Goal: Transaction & Acquisition: Download file/media

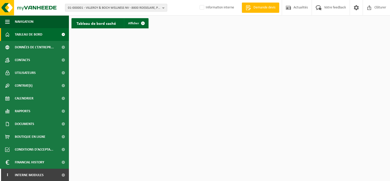
click at [87, 8] on span "01-000001 - VILLEROY & BOCH WELLNESS NV - 8800 ROESELARE, POPULIERSTRAAT 1" at bounding box center [114, 8] width 92 height 8
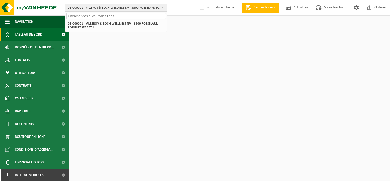
click at [87, 16] on input "text" at bounding box center [116, 16] width 100 height 6
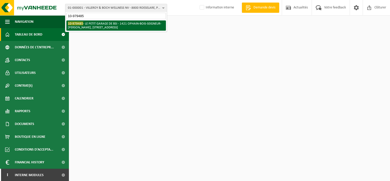
type input "10-979485"
click at [104, 23] on li "10-979485 - LE PETIT GARAGE DE BSI - 1421 OPHAIN-BOIS-SEIGNEUR-ISAAC, RUE D'HEN…" at bounding box center [116, 25] width 100 height 10
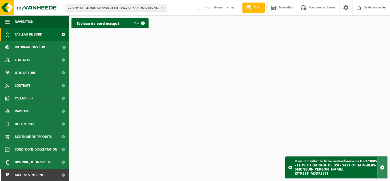
click at [383, 168] on span "button" at bounding box center [382, 167] width 5 height 5
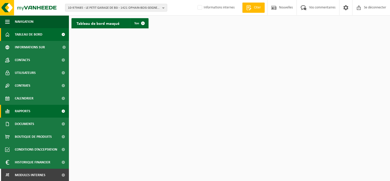
click at [28, 111] on span "Rapports" at bounding box center [23, 111] width 16 height 13
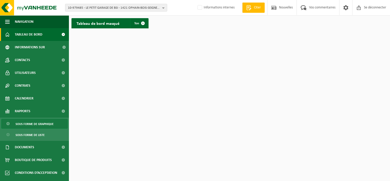
click at [28, 125] on span "Sous forme de graphique" at bounding box center [35, 124] width 38 height 10
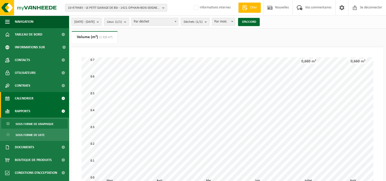
click at [33, 100] on span "Calendrier" at bounding box center [24, 98] width 19 height 13
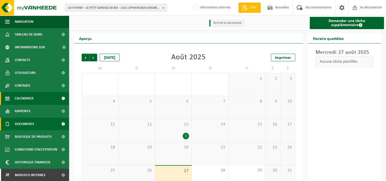
click at [31, 125] on span "Documents" at bounding box center [24, 123] width 19 height 13
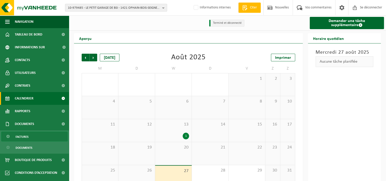
click at [31, 136] on link "Factures" at bounding box center [34, 136] width 66 height 10
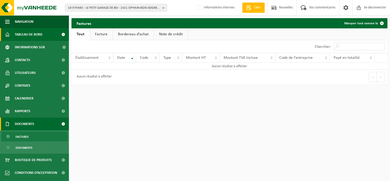
click at [37, 40] on span "Tableau de bord" at bounding box center [29, 34] width 28 height 13
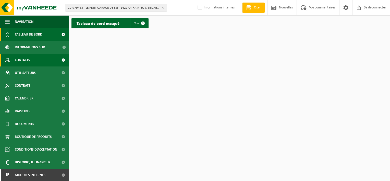
click at [31, 63] on link "Contacts" at bounding box center [34, 60] width 69 height 13
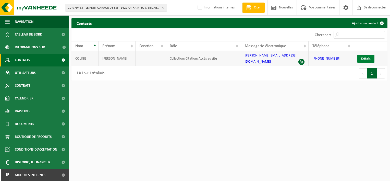
click at [363, 57] on span "Détails" at bounding box center [365, 58] width 9 height 3
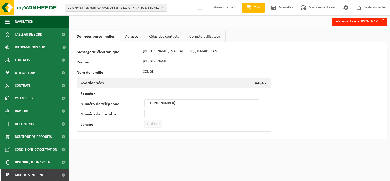
click at [176, 32] on link "Rôles des contacts" at bounding box center [163, 37] width 41 height 12
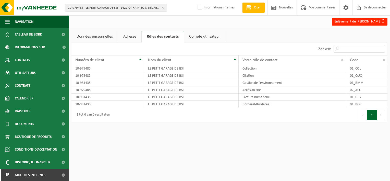
click at [132, 37] on link "Adresse" at bounding box center [129, 37] width 23 height 12
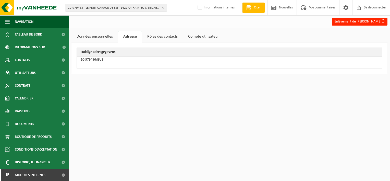
click at [199, 36] on link "Compte utilisateur" at bounding box center [203, 37] width 41 height 12
click at [91, 39] on link "Données personnelles" at bounding box center [94, 37] width 46 height 12
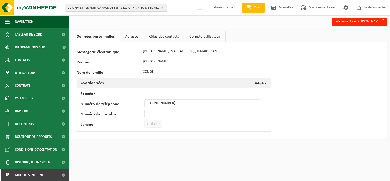
click at [87, 7] on span "10-979485 - LE PETIT GARAGE DE BSI - 1421 OPHAIN-BOIS-SEIGNEUR-ISAAC, RUE D’HEN…" at bounding box center [114, 8] width 92 height 8
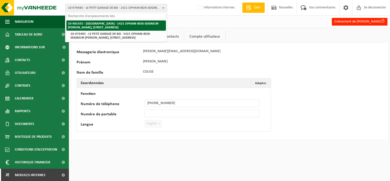
click at [89, 26] on strong "10-981435 - [GEOGRAPHIC_DATA] - 1421 OPHAIN-BOIS-SEIGNEUR-[PERSON_NAME], [STREE…" at bounding box center [113, 25] width 91 height 7
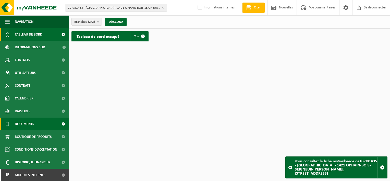
click at [26, 123] on span "Documents" at bounding box center [24, 123] width 19 height 13
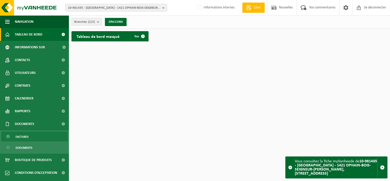
click at [26, 134] on span "Factures" at bounding box center [22, 137] width 13 height 10
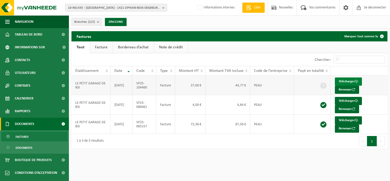
click at [345, 81] on font "Télécharger" at bounding box center [347, 81] width 16 height 3
click at [306, 159] on html "10-981435 - LE PETIT GARAGE DE BSI - 1421 OPHAIN-BOIS-SEIGNEUR-[PERSON_NAME], […" at bounding box center [195, 90] width 390 height 181
